Goal: Task Accomplishment & Management: Use online tool/utility

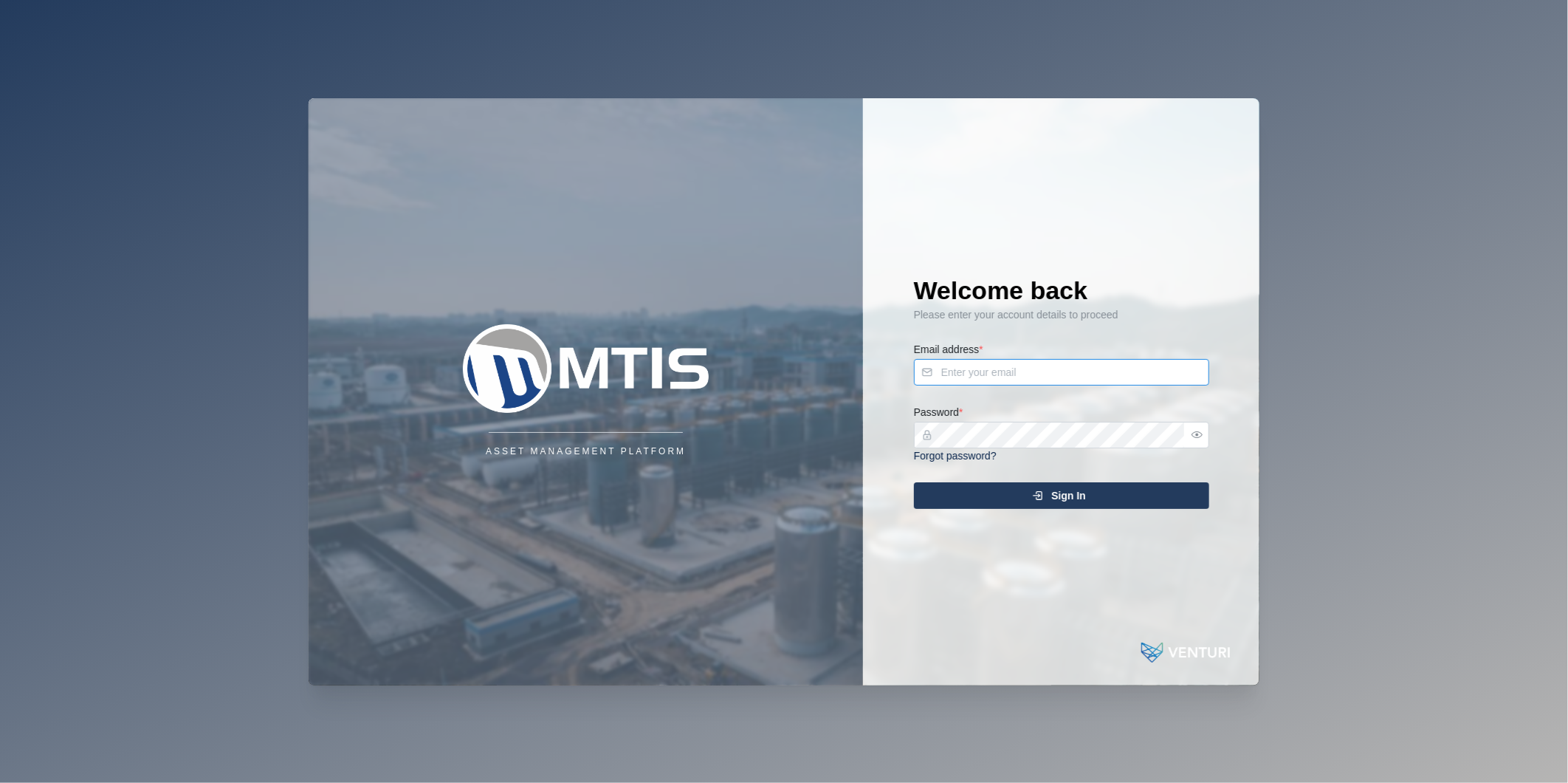
type input "[PERSON_NAME][EMAIL_ADDRESS][DOMAIN_NAME]"
click at [1001, 510] on div "Welcome back Please enter your account details to proceed Email address * [PERS…" at bounding box center [1061, 392] width 354 height 587
click at [1011, 493] on div "Sign In" at bounding box center [1060, 495] width 272 height 25
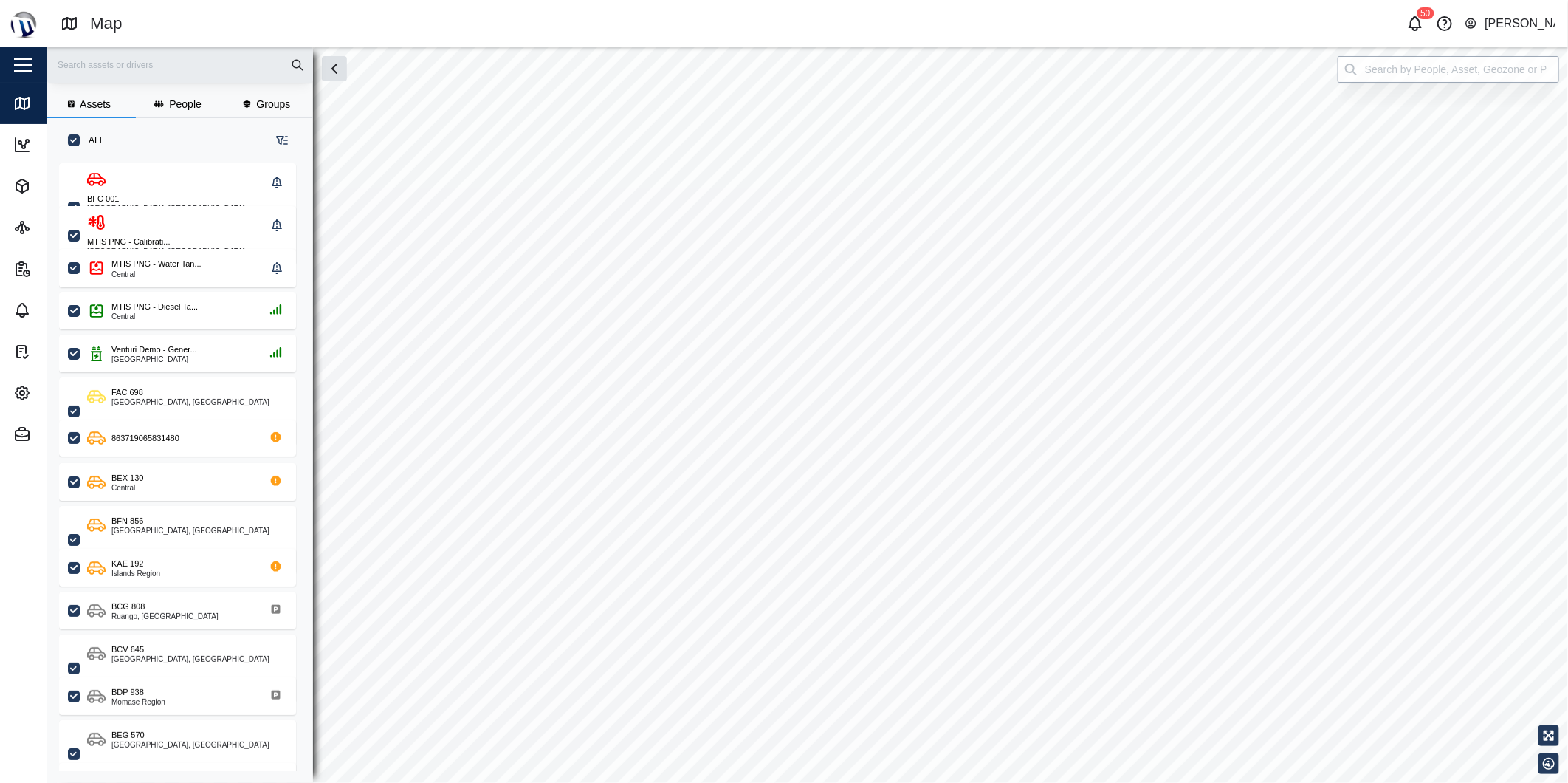
click at [1381, 74] on input "search" at bounding box center [1448, 69] width 222 height 27
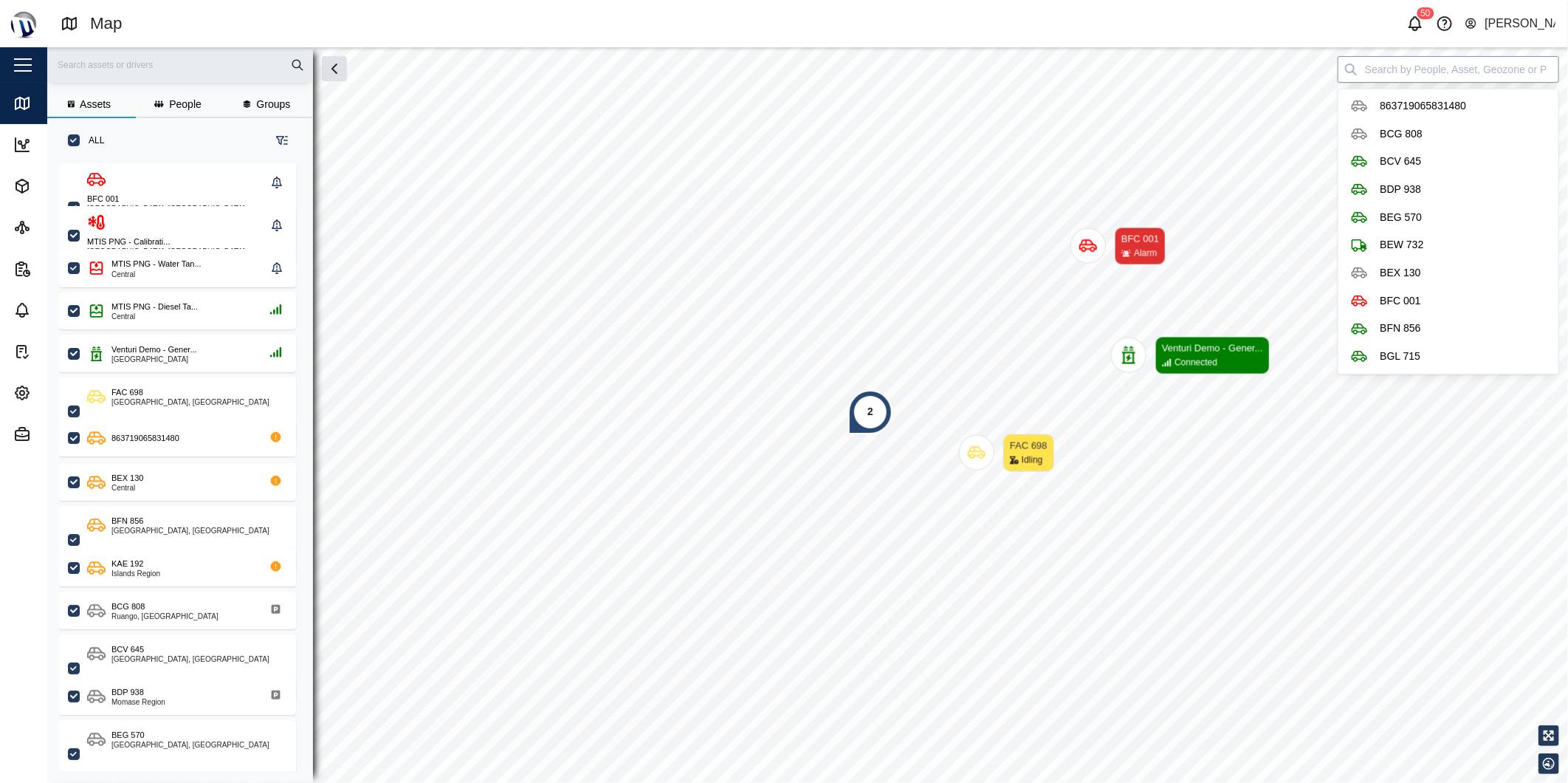
scroll to position [601, 229]
type input "F"
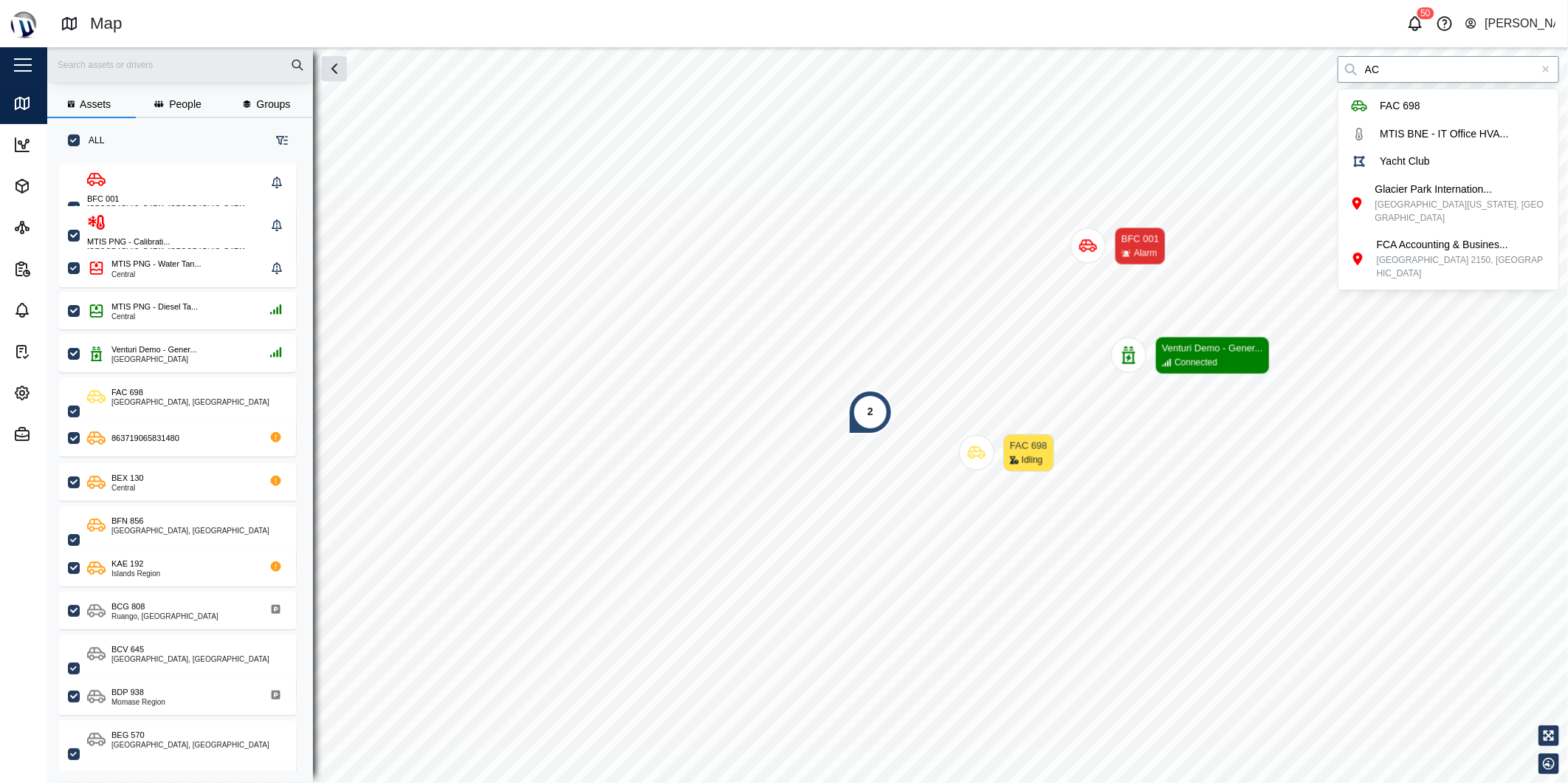
type input "A"
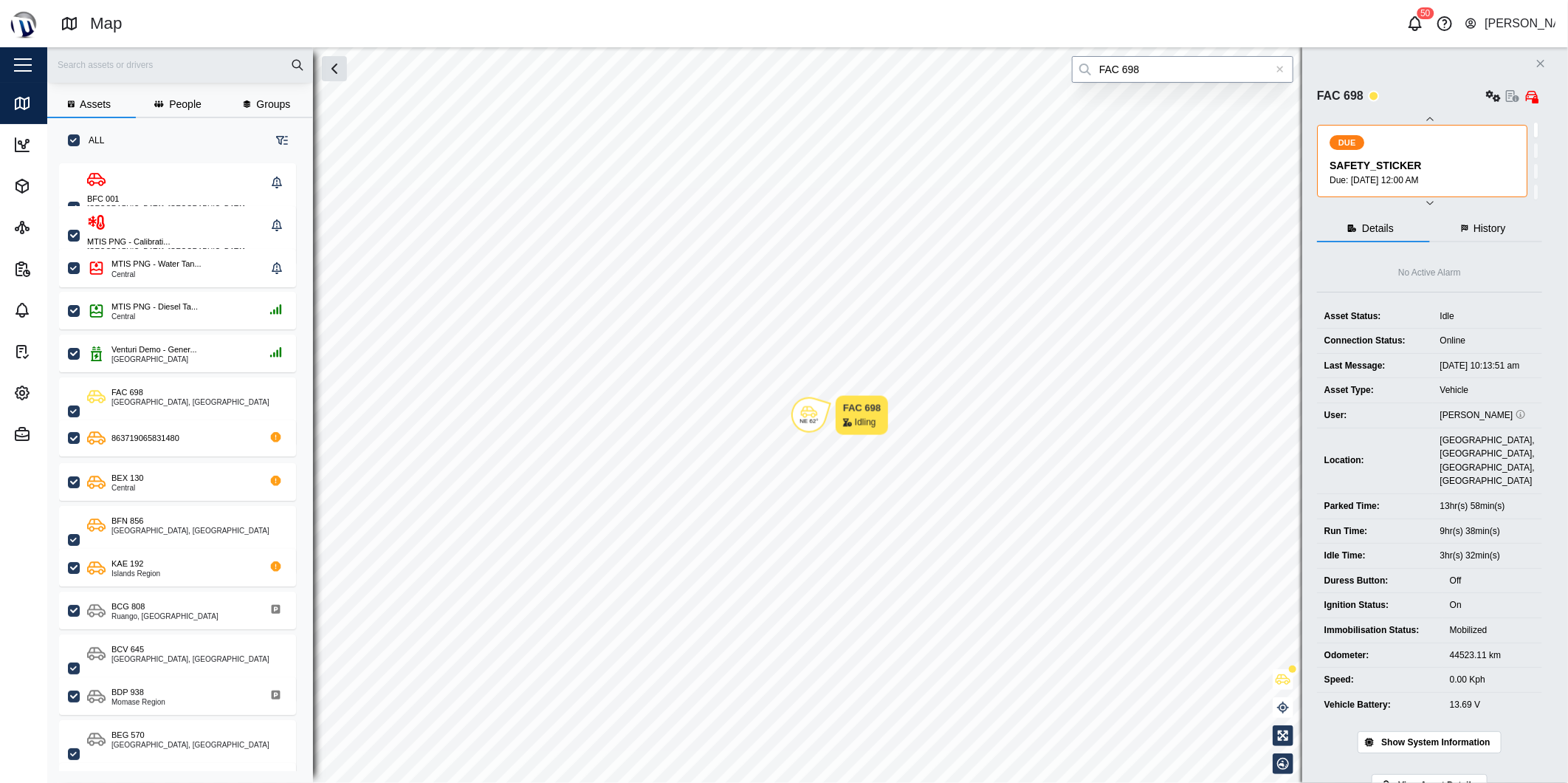
type input "FAC 698"
